Goal: Task Accomplishment & Management: Manage account settings

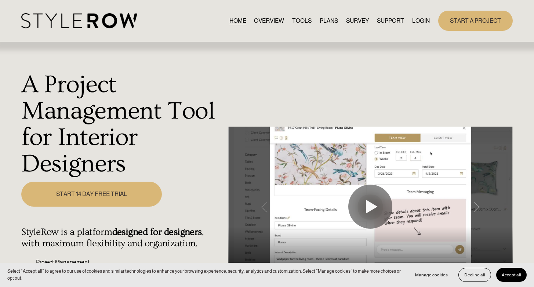
click at [420, 19] on link "LOGIN" at bounding box center [421, 21] width 18 height 10
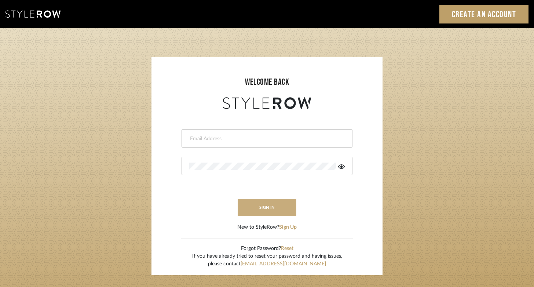
type input "felicia@onyxandoakinteriors.com"
click at [257, 212] on button "sign in" at bounding box center [267, 207] width 59 height 17
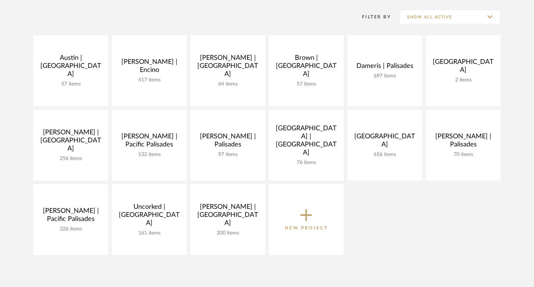
scroll to position [183, 0]
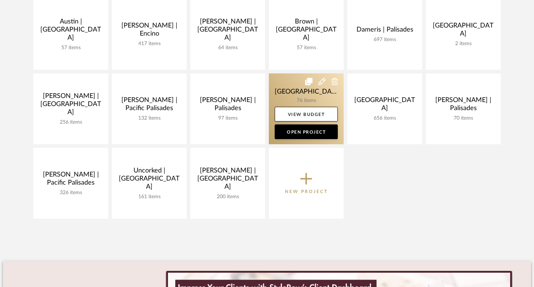
click at [304, 96] on link at bounding box center [306, 108] width 75 height 71
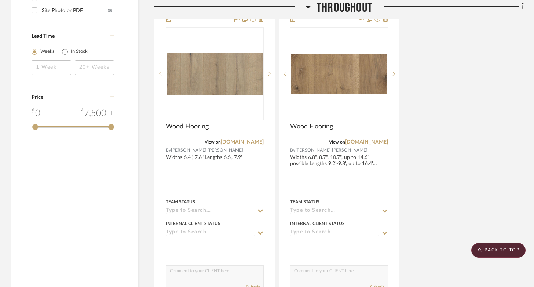
scroll to position [900, 0]
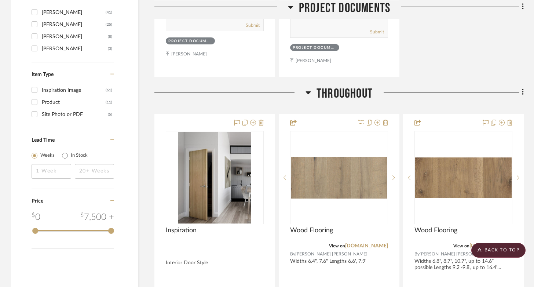
scroll to position [797, 0]
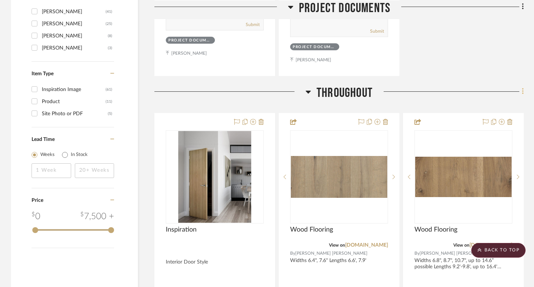
click at [521, 94] on fa-icon at bounding box center [521, 92] width 5 height 12
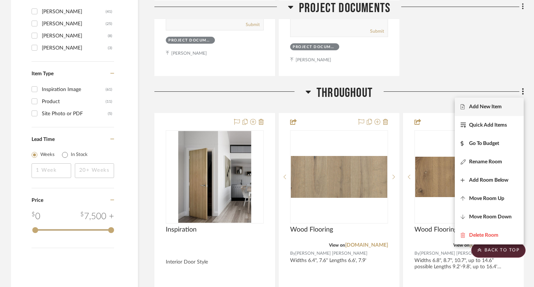
click at [502, 105] on span "Add New Item" at bounding box center [489, 106] width 57 height 6
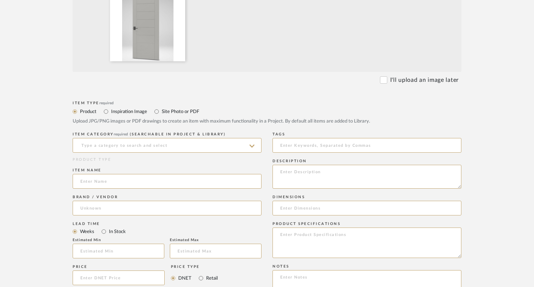
scroll to position [281, 0]
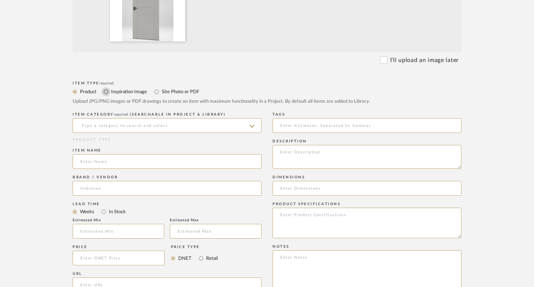
click at [107, 91] on input "Inspiration Image" at bounding box center [106, 91] width 9 height 9
radio input "true"
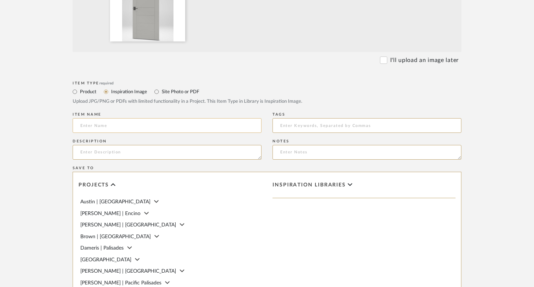
click at [117, 125] on input at bounding box center [167, 125] width 189 height 15
type input "D"
click at [77, 91] on input "Product" at bounding box center [74, 91] width 9 height 9
radio input "true"
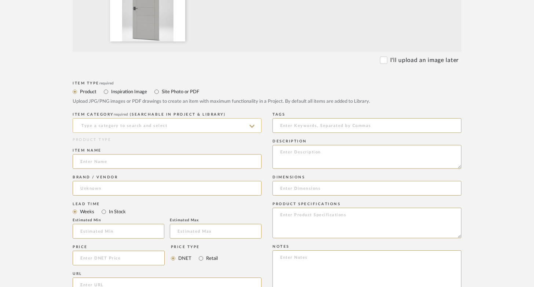
click at [124, 127] on input at bounding box center [167, 125] width 189 height 15
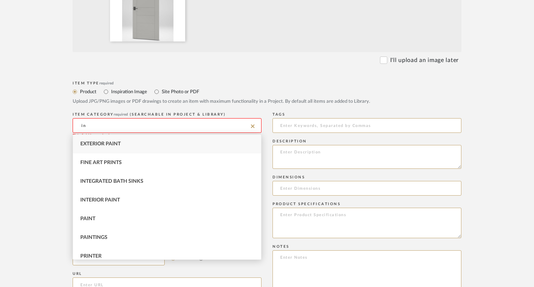
type input "i"
click at [92, 235] on span "Doors" at bounding box center [89, 237] width 18 height 5
type input "Doors"
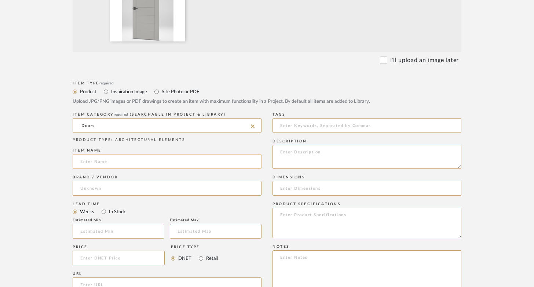
click at [95, 168] on input at bounding box center [167, 161] width 189 height 15
type input "Interior Door Style"
click at [88, 189] on input at bounding box center [167, 188] width 189 height 15
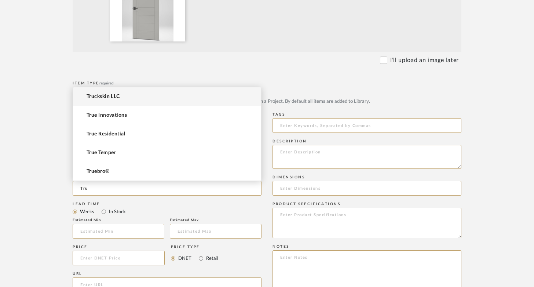
type input "Tru"
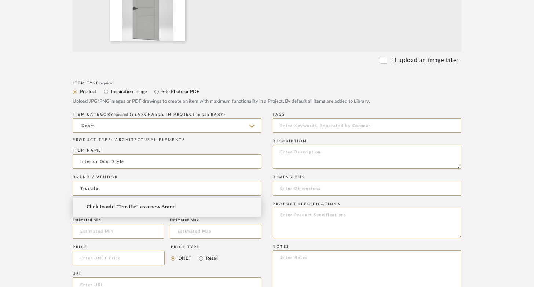
type input "Trustile"
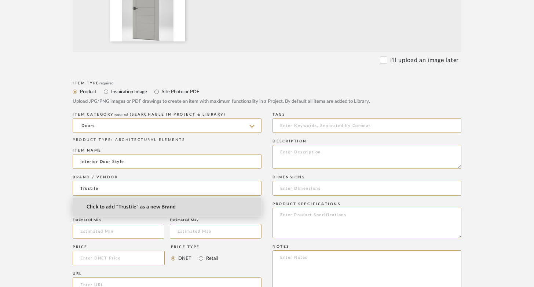
click at [106, 209] on span "Click to add "Trustile" as a new Brand" at bounding box center [131, 207] width 89 height 6
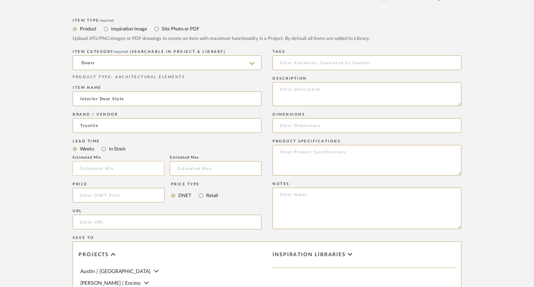
scroll to position [349, 0]
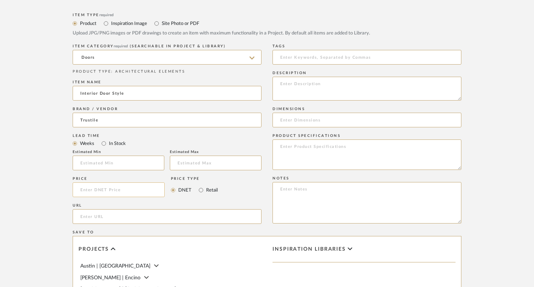
click at [93, 196] on input at bounding box center [119, 189] width 92 height 15
click at [293, 86] on textarea at bounding box center [367, 89] width 189 height 24
click at [109, 215] on input "url" at bounding box center [167, 216] width 189 height 15
paste input "[URL][DOMAIN_NAME]"
type input "[URL][DOMAIN_NAME]"
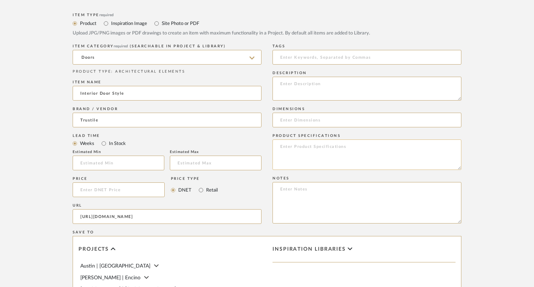
click at [332, 156] on textarea at bounding box center [367, 154] width 189 height 30
paste textarea "TM9000"
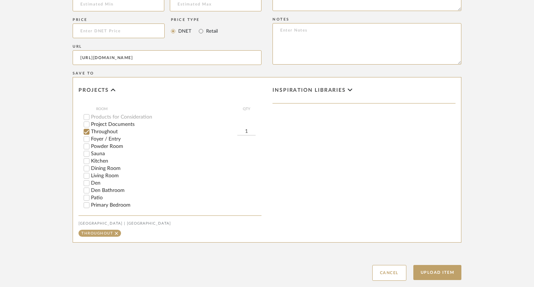
scroll to position [114, 0]
type textarea "TM9000"
click at [436, 273] on button "Upload Item" at bounding box center [437, 272] width 48 height 15
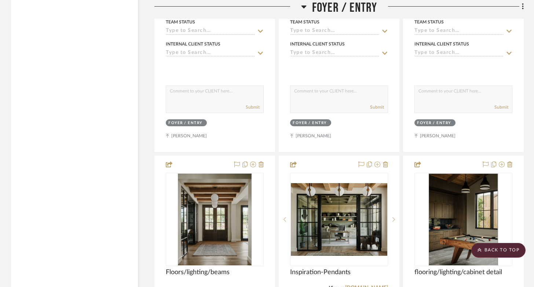
scroll to position [1776, 0]
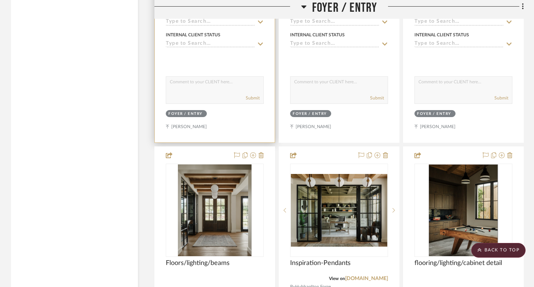
drag, startPoint x: 270, startPoint y: 131, endPoint x: 451, endPoint y: 149, distance: 182.7
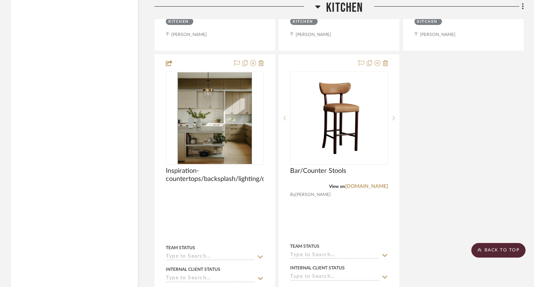
scroll to position [3636, 0]
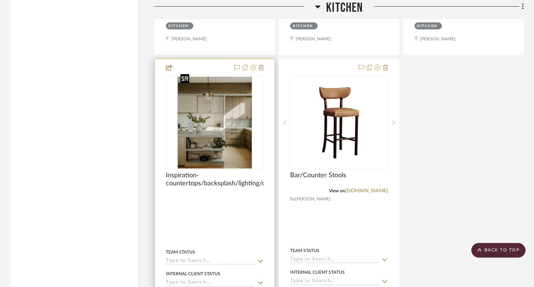
click at [216, 97] on img "0" at bounding box center [215, 123] width 74 height 92
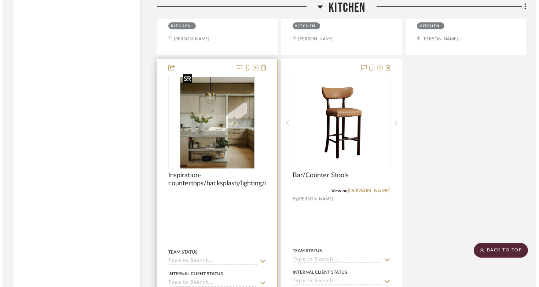
scroll to position [0, 0]
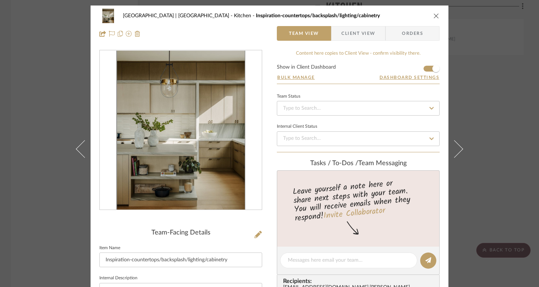
click at [197, 126] on img "0" at bounding box center [180, 130] width 129 height 159
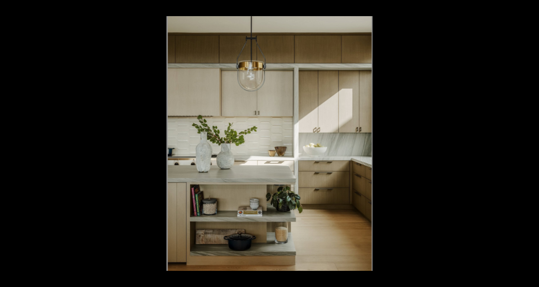
click at [531, 8] on button at bounding box center [531, 8] width 16 height 16
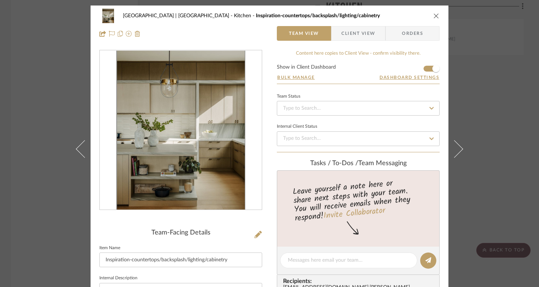
click at [434, 15] on icon "close" at bounding box center [437, 16] width 6 height 6
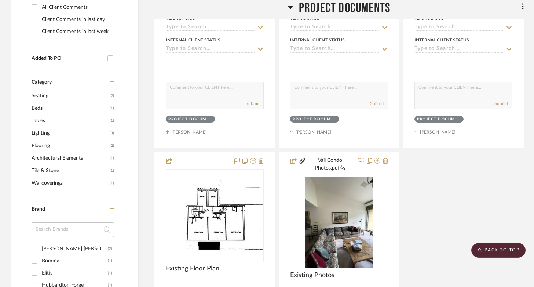
scroll to position [428, 0]
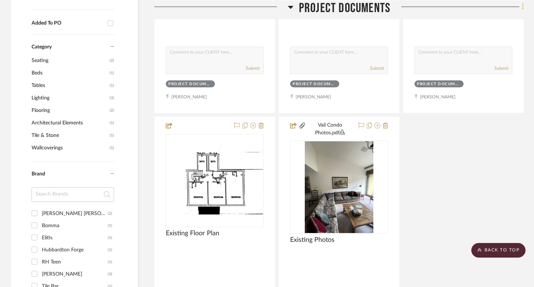
click at [522, 7] on icon at bounding box center [523, 7] width 2 height 8
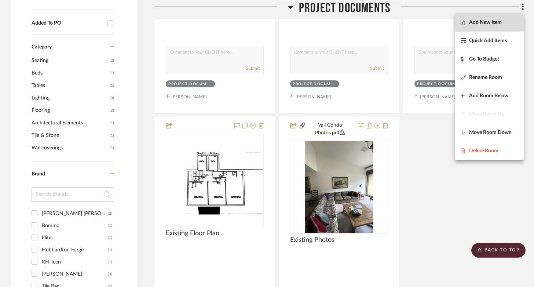
click at [478, 20] on span "Add New Item" at bounding box center [485, 22] width 33 height 6
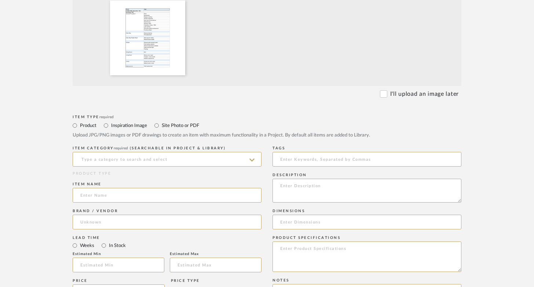
scroll to position [303, 0]
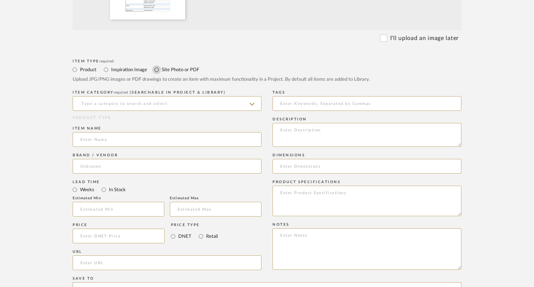
click at [158, 69] on input "Site Photo or PDF" at bounding box center [156, 69] width 9 height 9
radio input "true"
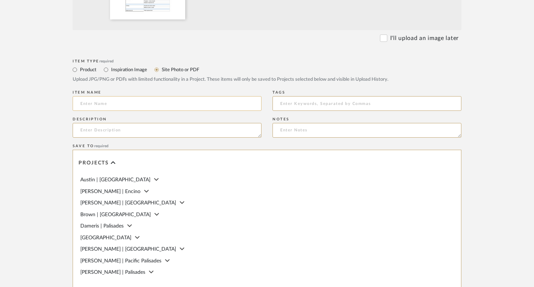
click at [151, 98] on input at bounding box center [167, 103] width 189 height 15
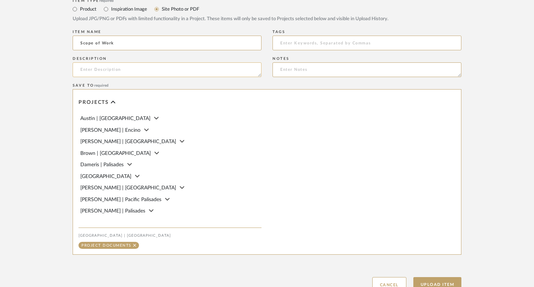
scroll to position [0, 0]
type input "Scope of Work"
click at [178, 72] on textarea at bounding box center [167, 69] width 189 height 15
type textarea "Phase 1 & 2 Breakdown"
click at [427, 279] on button "Upload Item" at bounding box center [437, 284] width 48 height 15
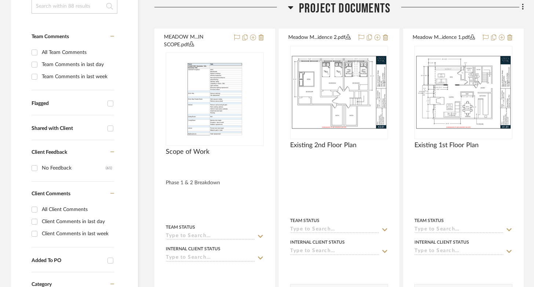
scroll to position [191, 0]
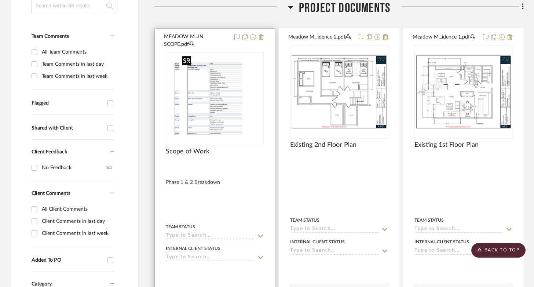
click at [216, 95] on img at bounding box center [214, 99] width 71 height 92
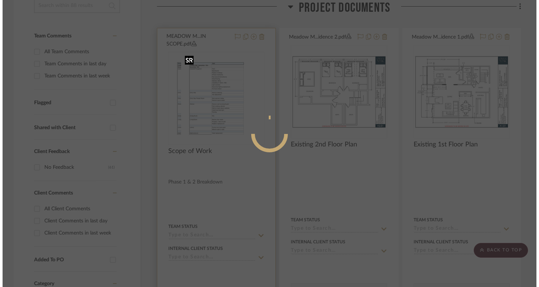
scroll to position [0, 0]
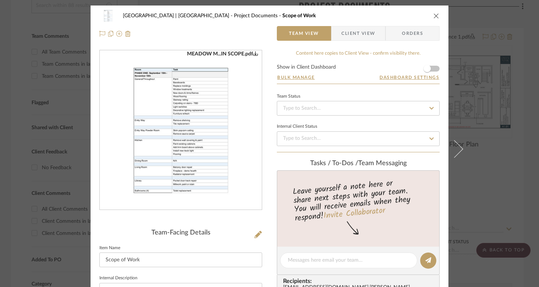
click at [195, 112] on img "0" at bounding box center [180, 130] width 123 height 159
click at [434, 16] on icon "close" at bounding box center [437, 16] width 6 height 6
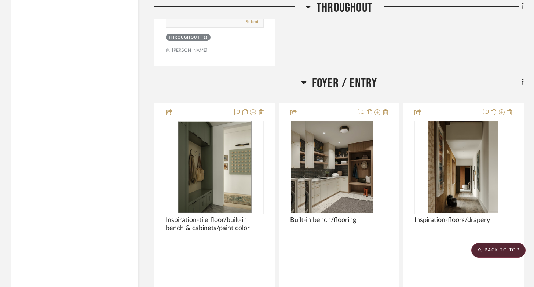
scroll to position [1516, 0]
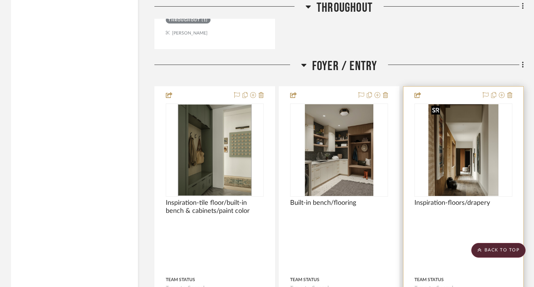
click at [473, 175] on img "0" at bounding box center [463, 150] width 70 height 92
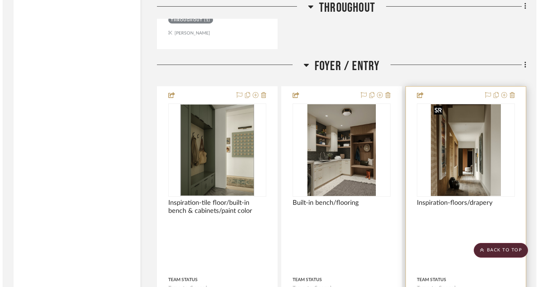
scroll to position [0, 0]
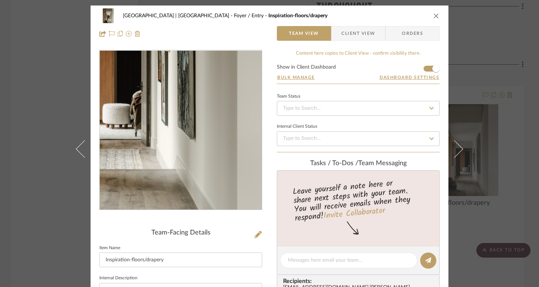
click at [203, 169] on img "0" at bounding box center [180, 130] width 121 height 159
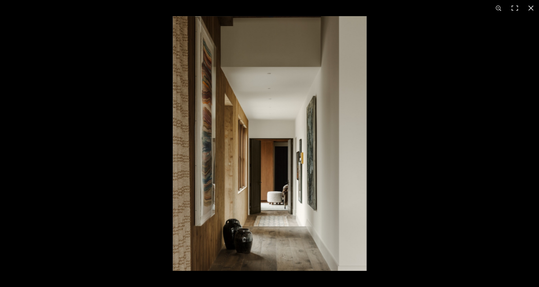
click at [316, 256] on img at bounding box center [270, 143] width 194 height 255
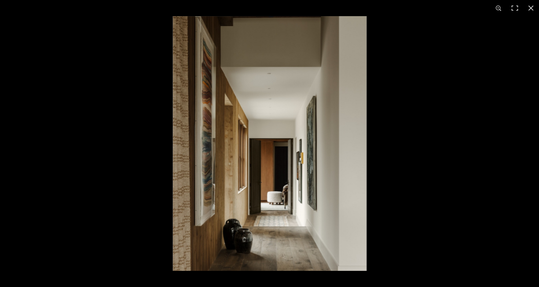
click at [336, 262] on img at bounding box center [270, 143] width 194 height 255
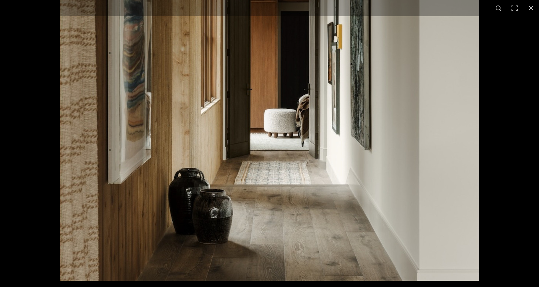
click at [289, 157] on img at bounding box center [270, 5] width 420 height 551
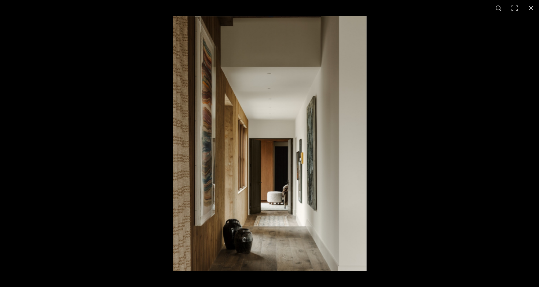
click at [287, 152] on img at bounding box center [270, 143] width 194 height 255
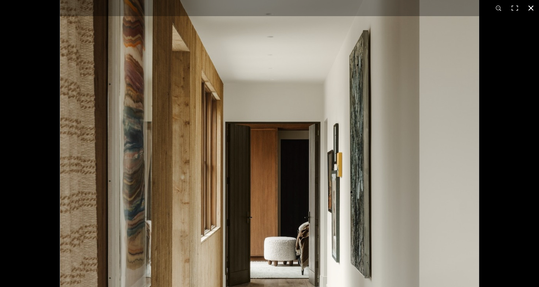
click at [531, 7] on button at bounding box center [531, 8] width 16 height 16
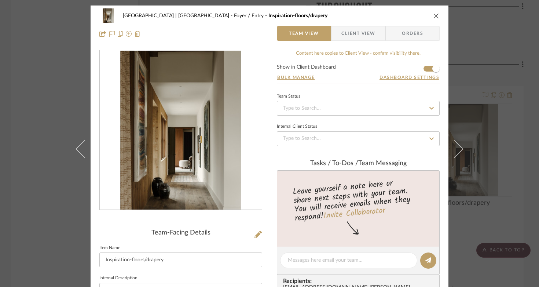
click at [434, 15] on icon "close" at bounding box center [437, 16] width 6 height 6
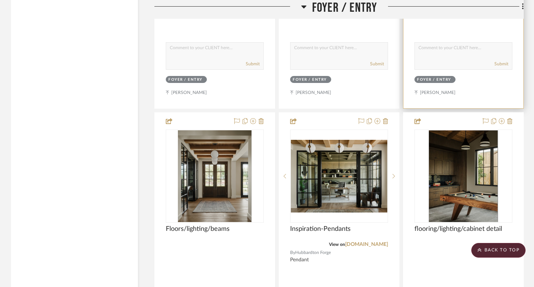
scroll to position [1827, 0]
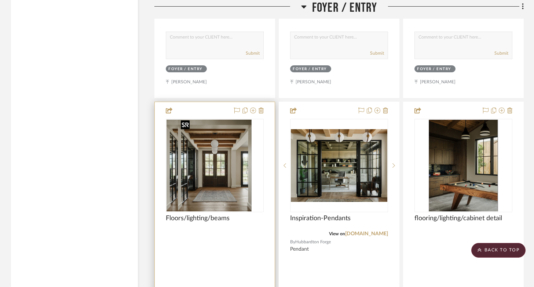
click at [234, 165] on img at bounding box center [215, 166] width 74 height 92
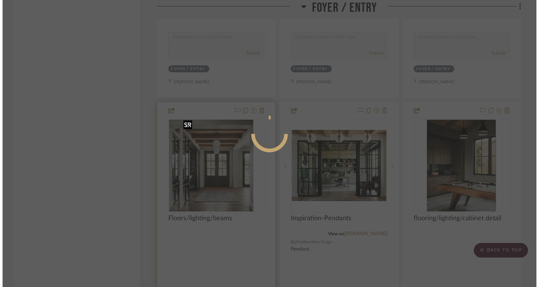
scroll to position [0, 0]
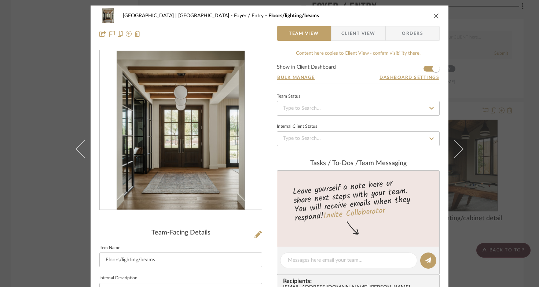
click at [215, 161] on img "0" at bounding box center [181, 130] width 128 height 159
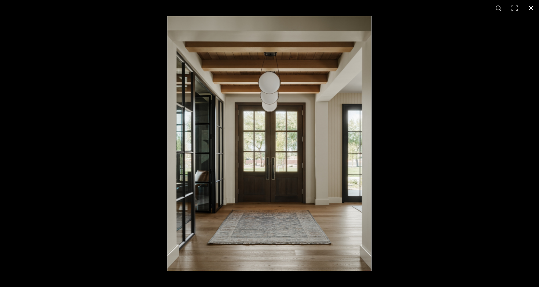
click at [530, 8] on button at bounding box center [531, 8] width 16 height 16
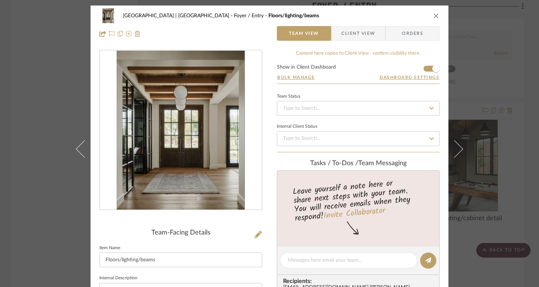
click at [436, 21] on div "[GEOGRAPHIC_DATA] | [GEOGRAPHIC_DATA] Foyer / Entry Floors/lighting/beams" at bounding box center [269, 15] width 340 height 15
click at [434, 14] on icon "close" at bounding box center [437, 16] width 6 height 6
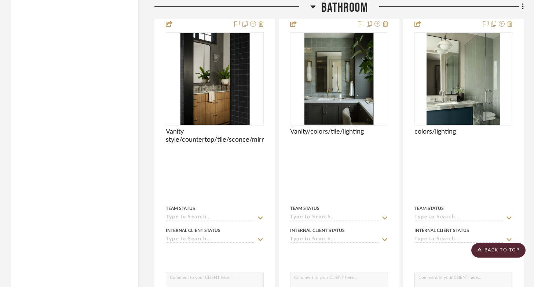
scroll to position [8989, 0]
